Goal: Task Accomplishment & Management: Complete application form

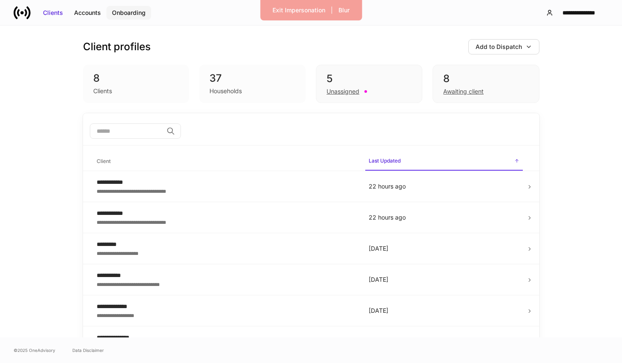
click at [117, 11] on div "Onboarding" at bounding box center [129, 13] width 34 height 9
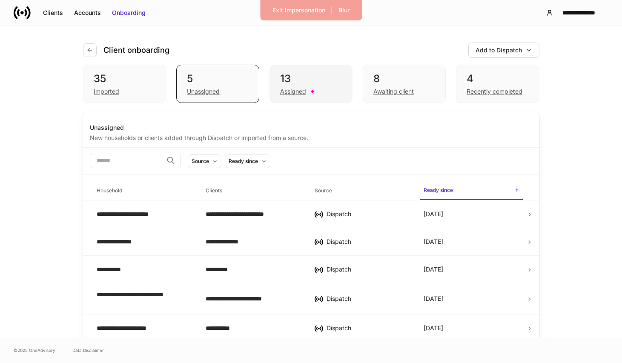
click at [324, 85] on div "13" at bounding box center [311, 79] width 62 height 14
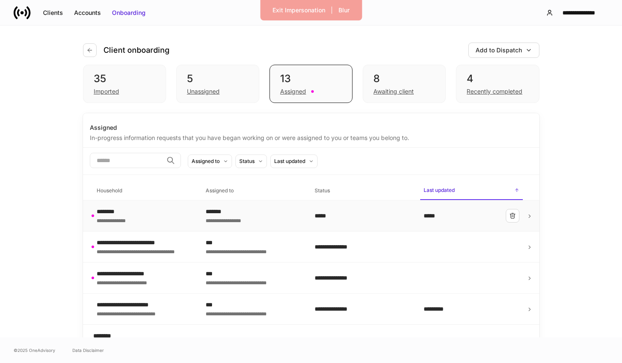
click at [207, 206] on td "**********" at bounding box center [253, 215] width 109 height 31
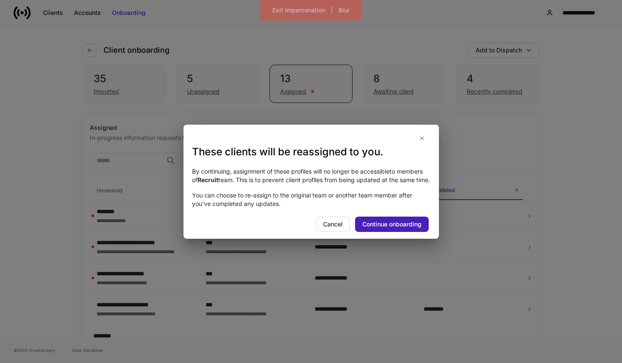
click at [384, 227] on div "Continue onboarding" at bounding box center [391, 224] width 59 height 9
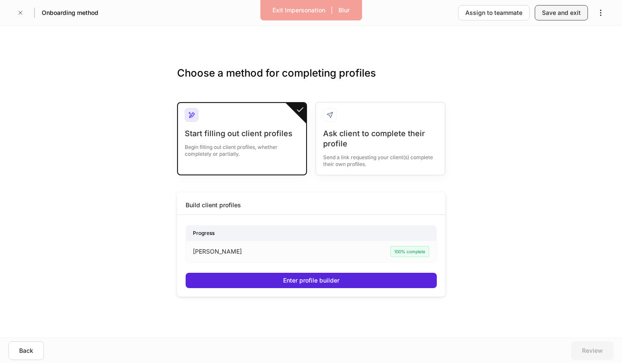
click at [547, 10] on div "Save and exit" at bounding box center [561, 13] width 39 height 9
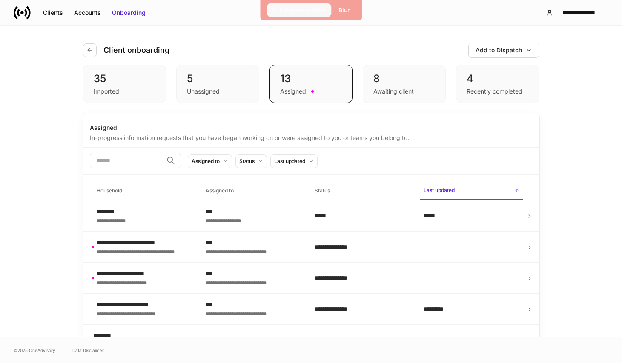
click at [298, 12] on div "Exit Impersonation" at bounding box center [298, 10] width 53 height 9
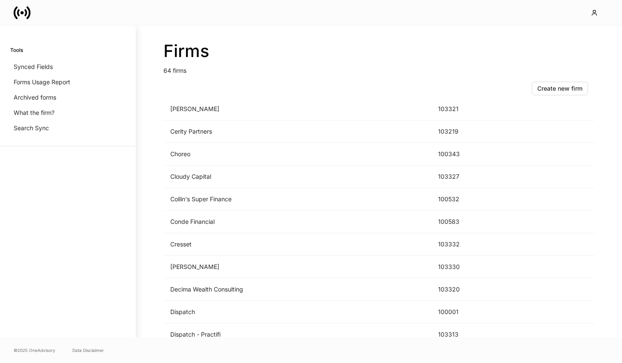
scroll to position [447, 0]
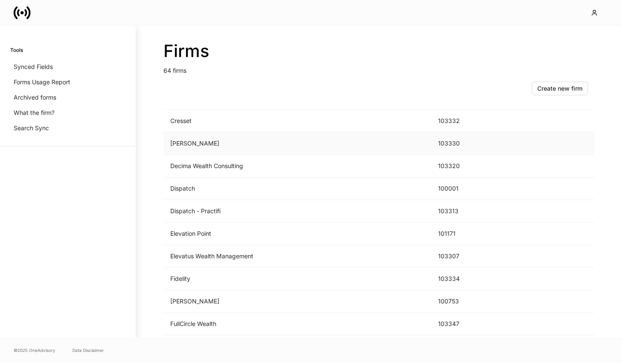
click at [240, 143] on td "D.A. Davidson" at bounding box center [297, 143] width 268 height 23
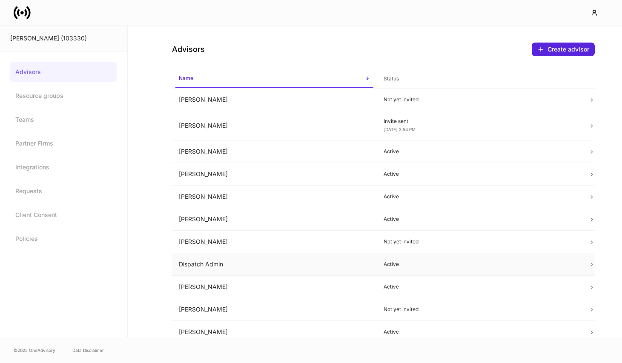
click at [262, 263] on td "Dispatch Admin" at bounding box center [274, 264] width 205 height 23
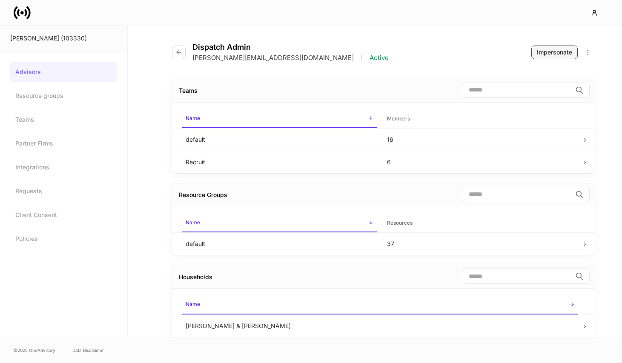
click at [561, 53] on div "Impersonate" at bounding box center [554, 52] width 35 height 9
